Goal: Find specific page/section: Find specific page/section

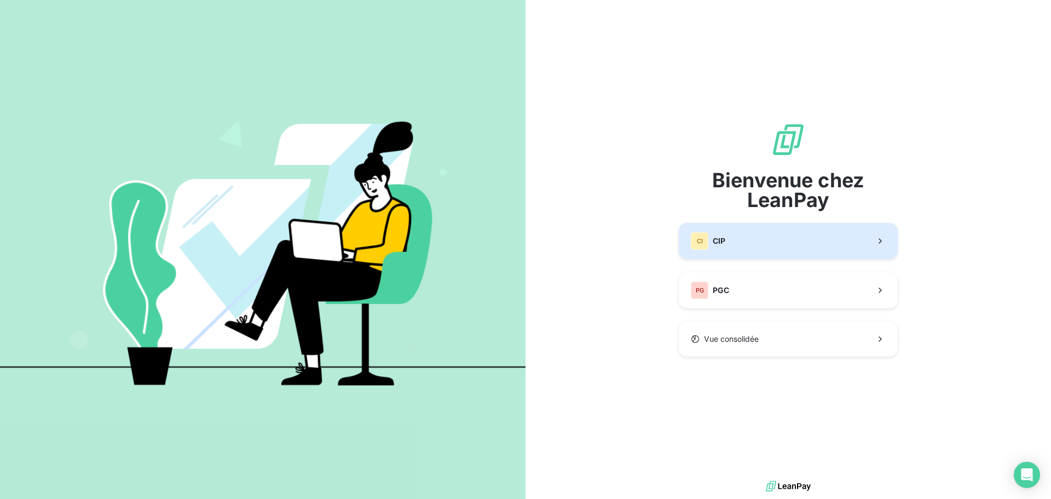
click at [736, 242] on button "CI CIP" at bounding box center [788, 241] width 219 height 36
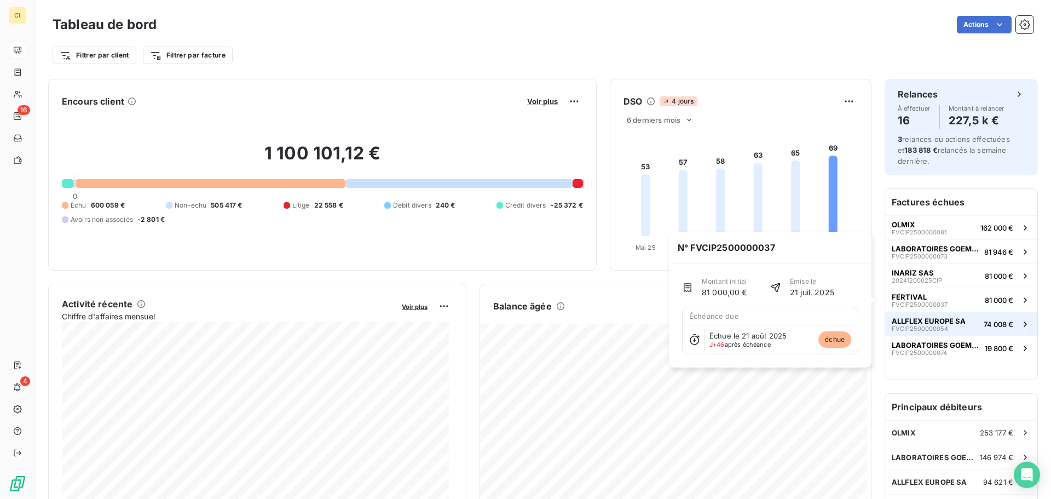
click at [946, 320] on span "ALLFLEX EUROPE SA" at bounding box center [929, 320] width 74 height 9
